Goal: Check status: Check status

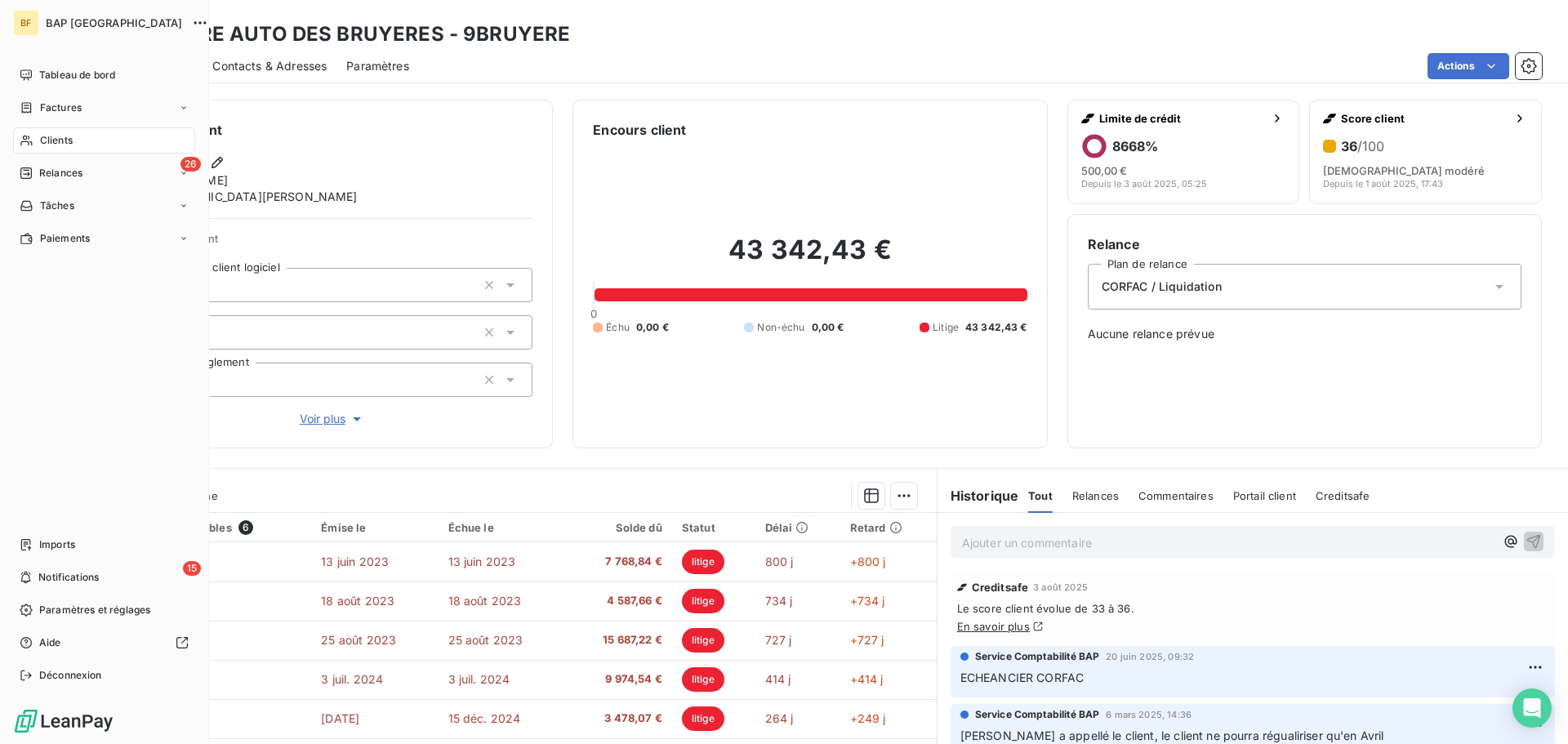
click at [64, 139] on span "Clients" at bounding box center [57, 140] width 33 height 14
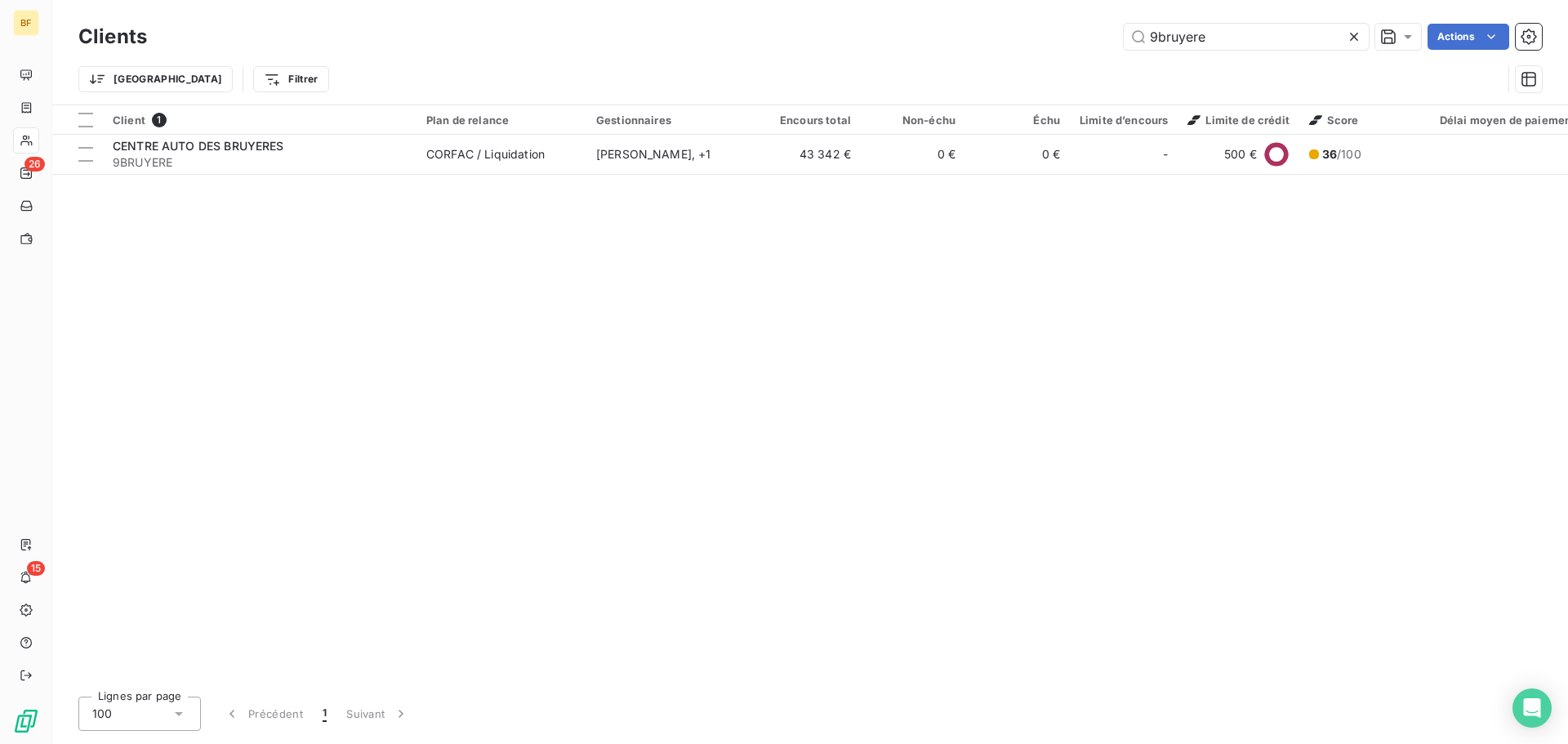
drag, startPoint x: 1223, startPoint y: 40, endPoint x: 837, endPoint y: 54, distance: 386.3
click at [837, 54] on div "Clients 9bruyere Actions Trier Filtrer" at bounding box center [809, 62] width 1463 height 85
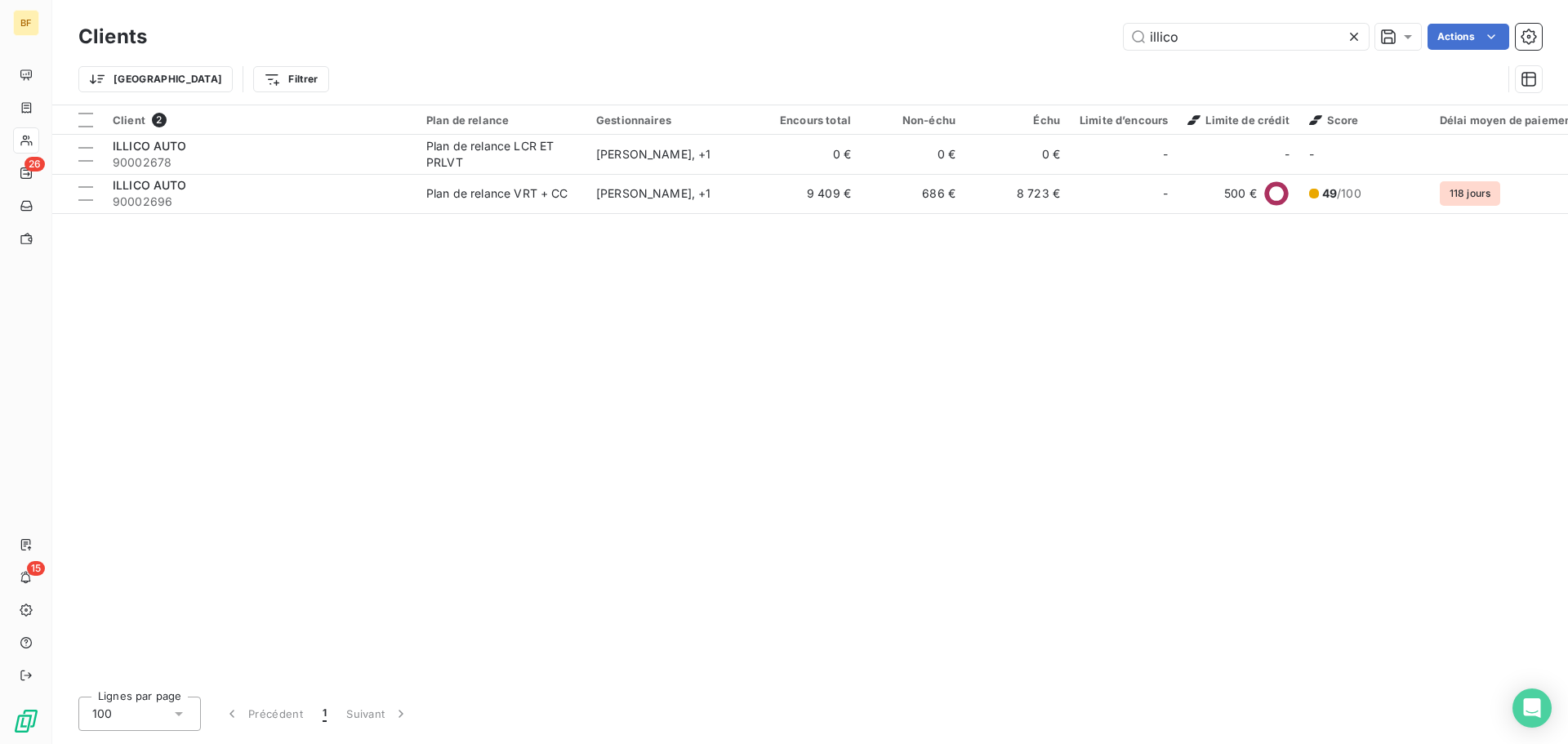
type input "illico"
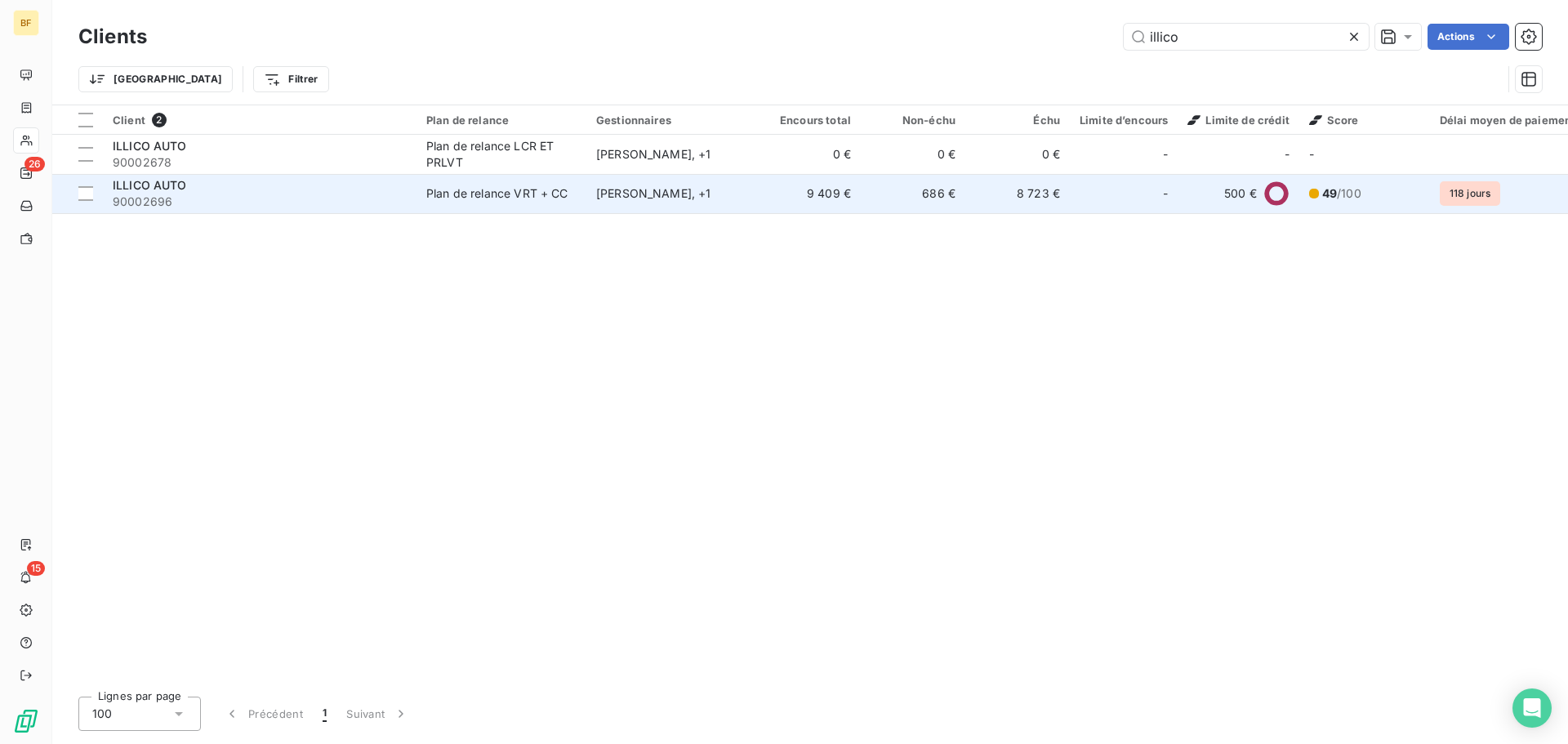
click at [420, 198] on td "Plan de relance VRT + CC" at bounding box center [501, 194] width 170 height 40
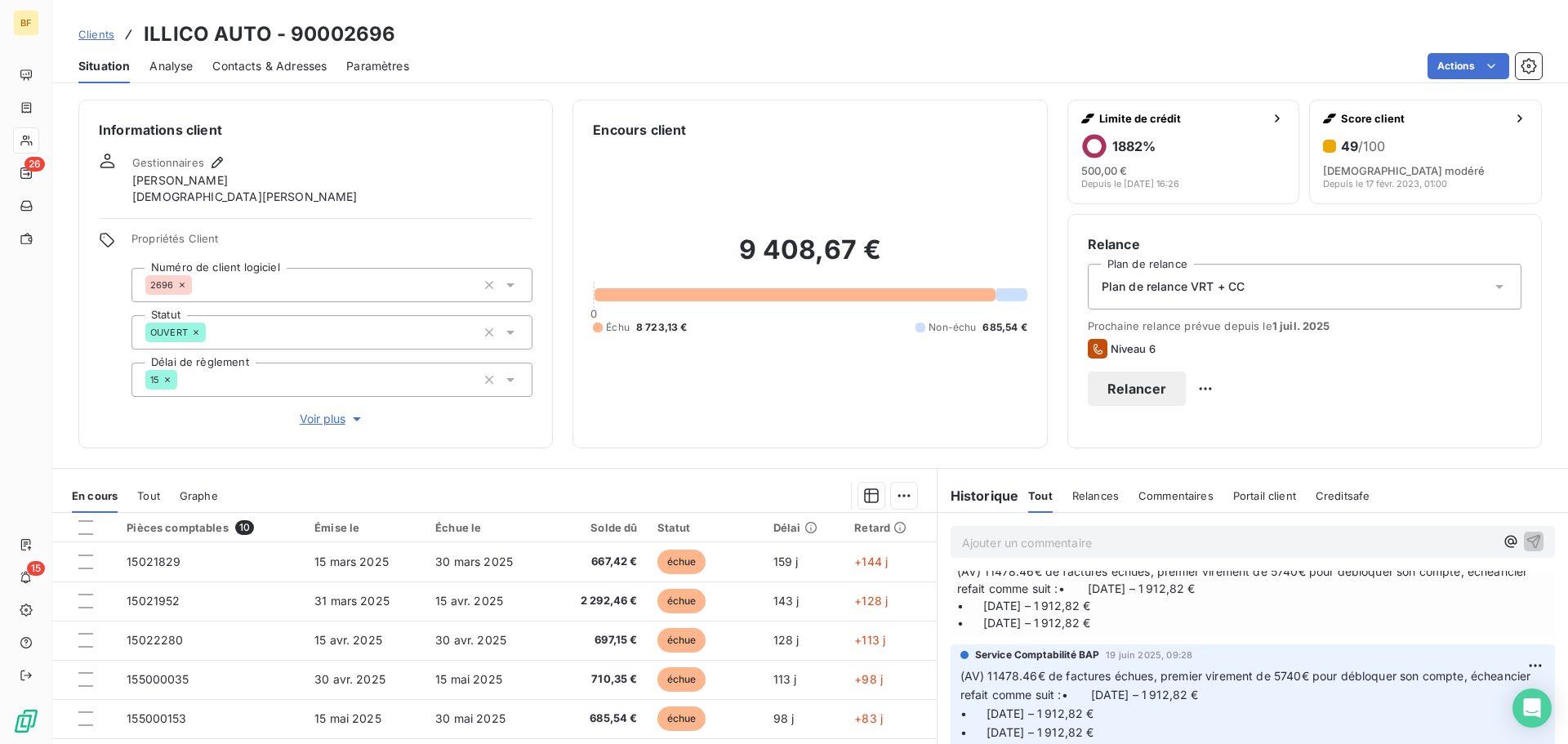
scroll to position [164, 0]
drag, startPoint x: 1199, startPoint y: 588, endPoint x: 1150, endPoint y: 586, distance: 49.0
click at [1150, 586] on span "(AV) 11478.46€ de factures échues, premier virement de 5740€ pour débloquer son…" at bounding box center [1253, 599] width 591 height 68
click at [1215, 600] on span "(AV) 11478.46€ de factures échues, premier virement de 5740€ pour débloquer son…" at bounding box center [1253, 599] width 591 height 68
drag, startPoint x: 1198, startPoint y: 589, endPoint x: 1156, endPoint y: 589, distance: 42.0
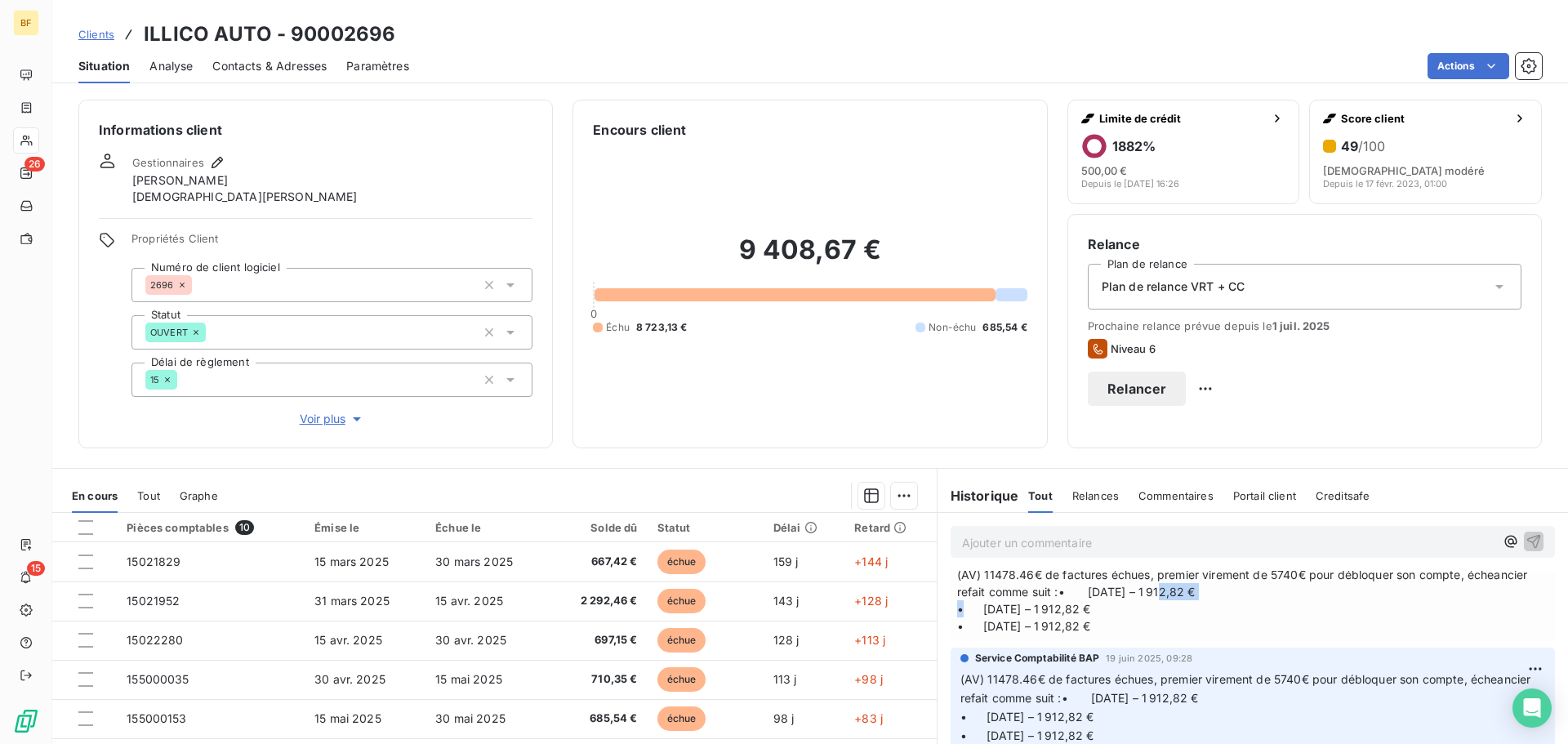
click at [1156, 589] on span "(AV) 11478.46€ de factures échues, premier virement de 5740€ pour débloquer son…" at bounding box center [1253, 599] width 591 height 68
copy span "1 912,82"
